Goal: Check status: Check status

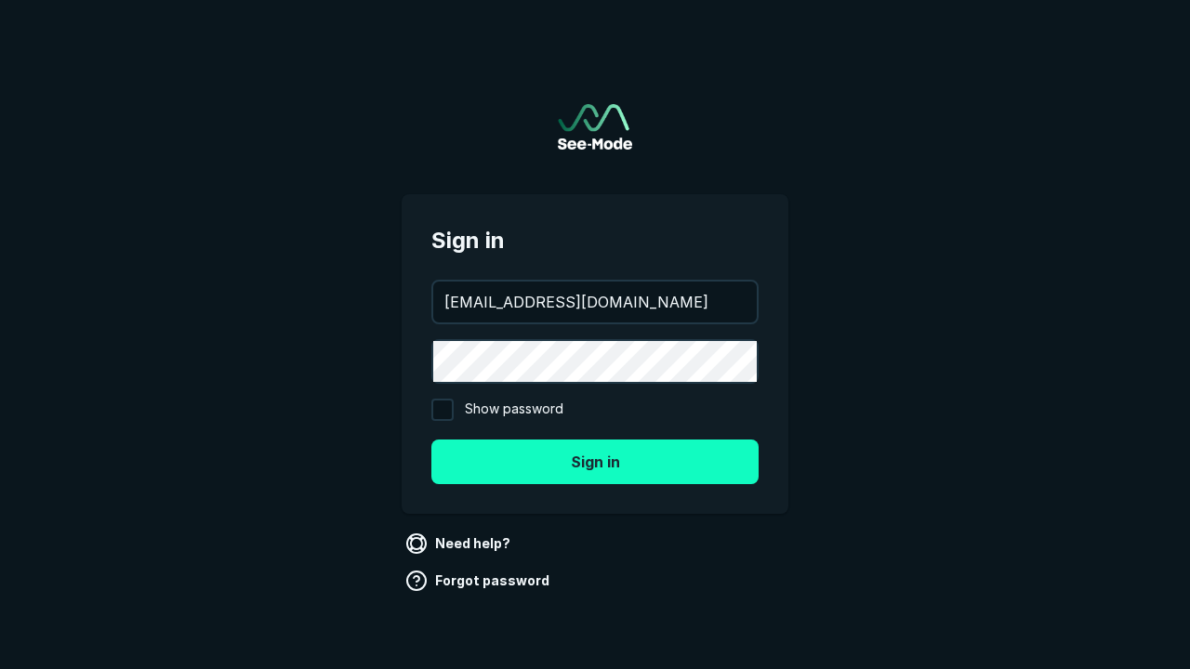
click at [595, 461] on button "Sign in" at bounding box center [594, 462] width 327 height 45
